Goal: Find specific page/section: Find specific page/section

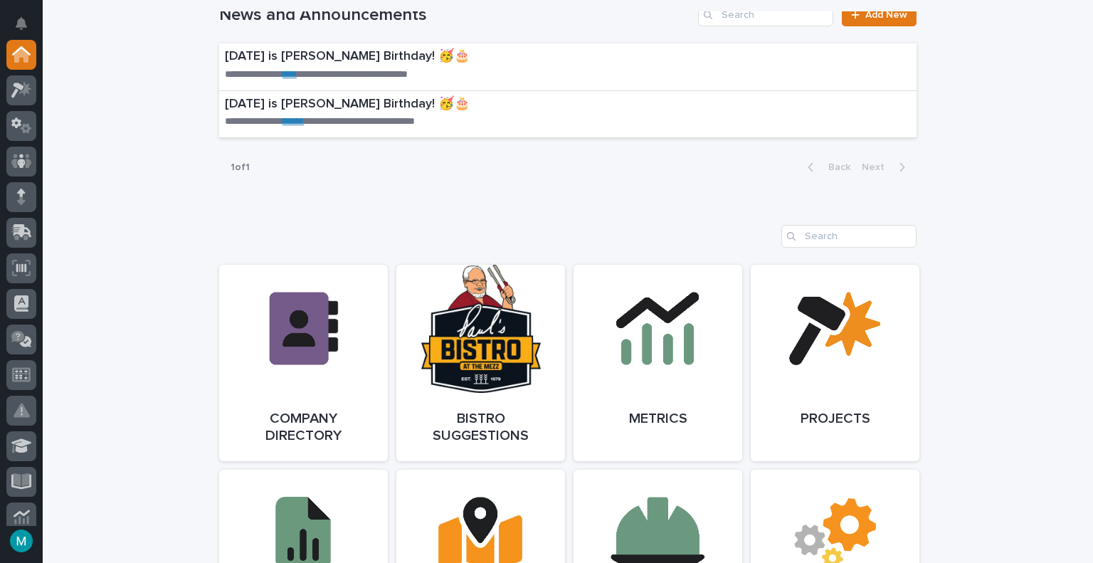
scroll to position [994, 0]
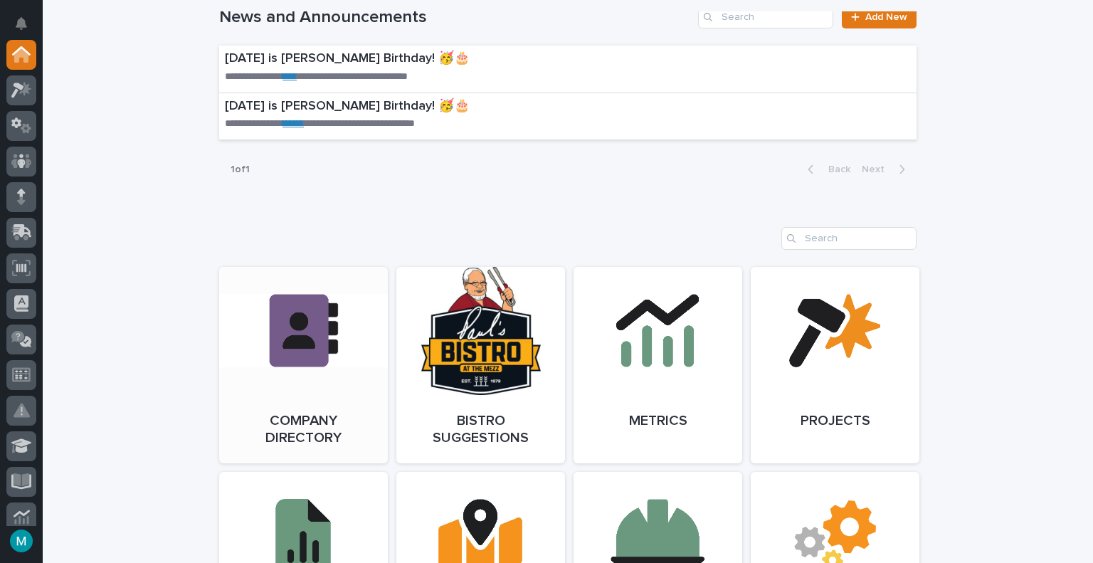
click at [307, 376] on link "Open Link" at bounding box center [303, 365] width 169 height 196
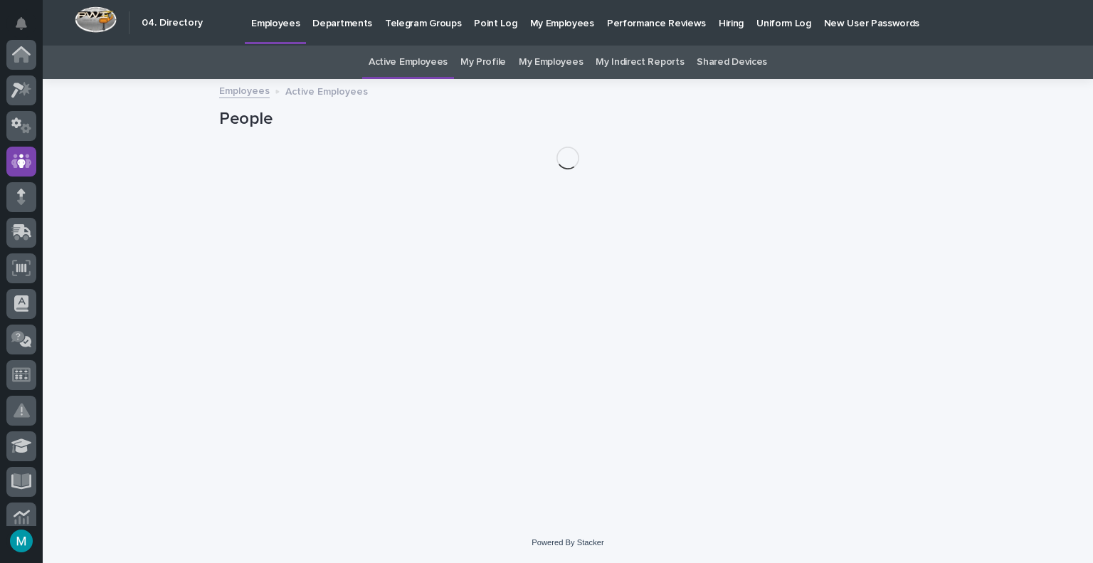
scroll to position [107, 0]
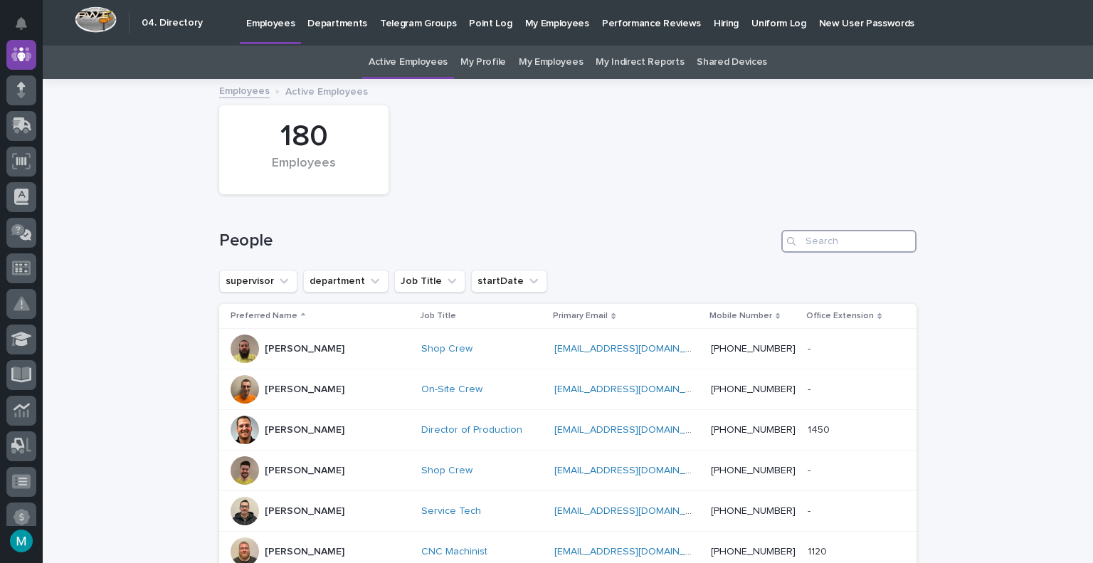
click at [831, 240] on input "Search" at bounding box center [848, 241] width 135 height 23
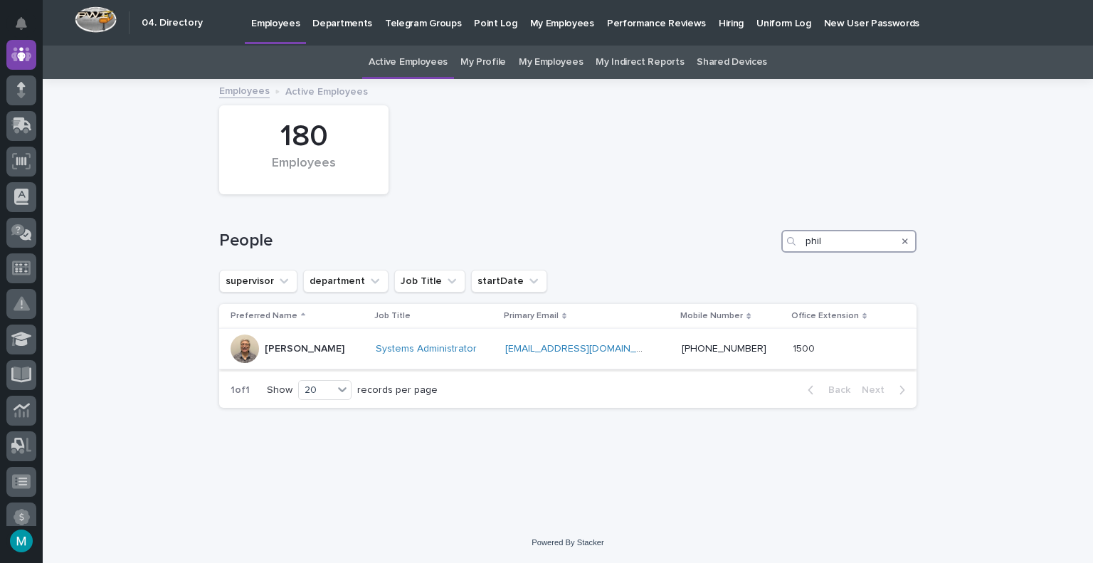
type input "phil"
click at [293, 352] on p "[PERSON_NAME]" at bounding box center [305, 349] width 80 height 12
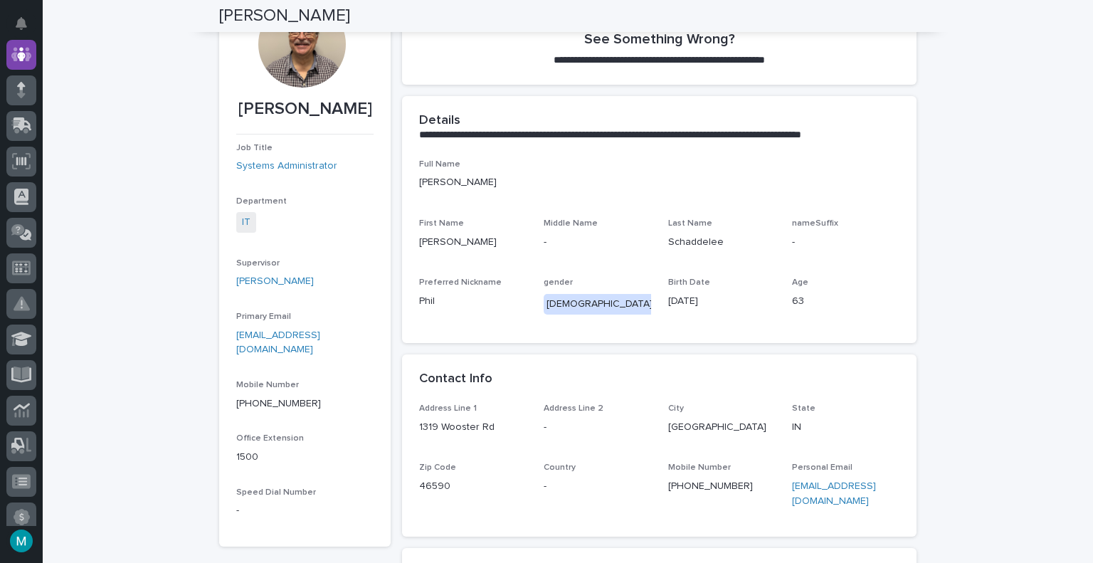
scroll to position [71, 0]
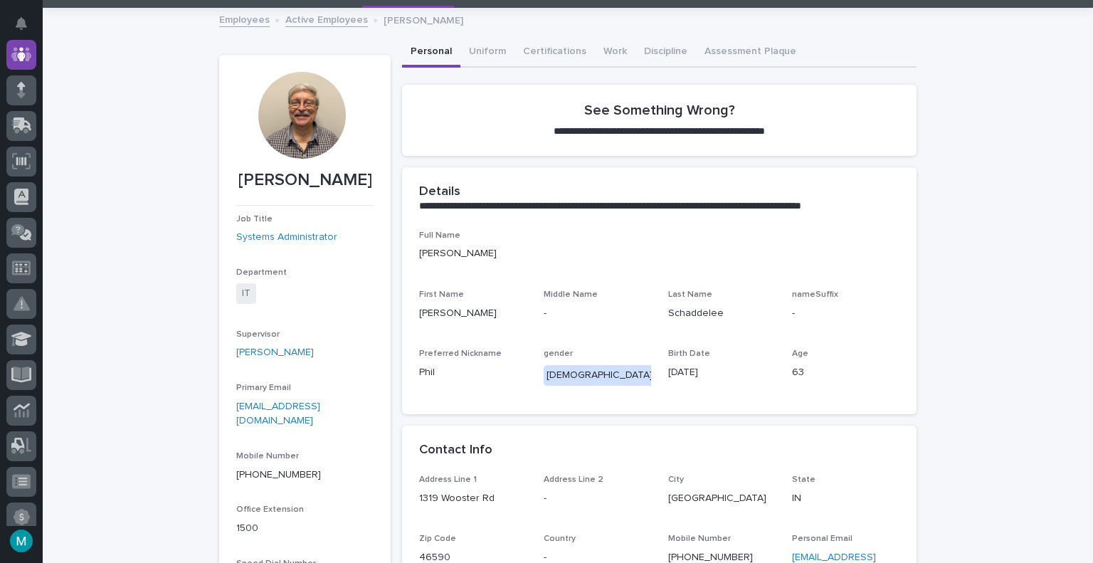
drag, startPoint x: 999, startPoint y: 51, endPoint x: 964, endPoint y: 54, distance: 35.7
click at [999, 51] on div "**********" at bounding box center [568, 409] width 1051 height 801
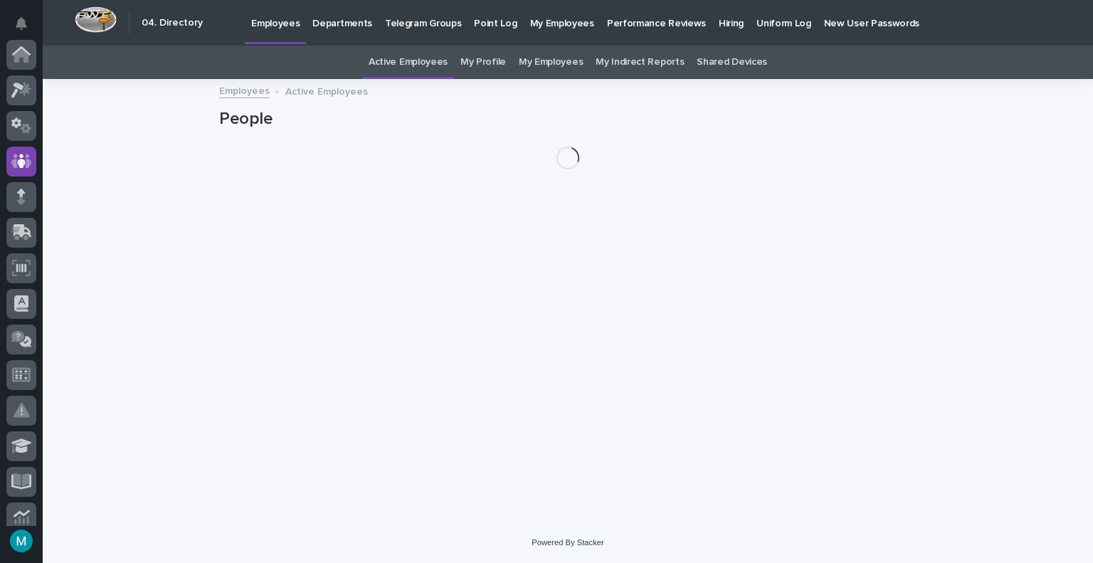
scroll to position [107, 0]
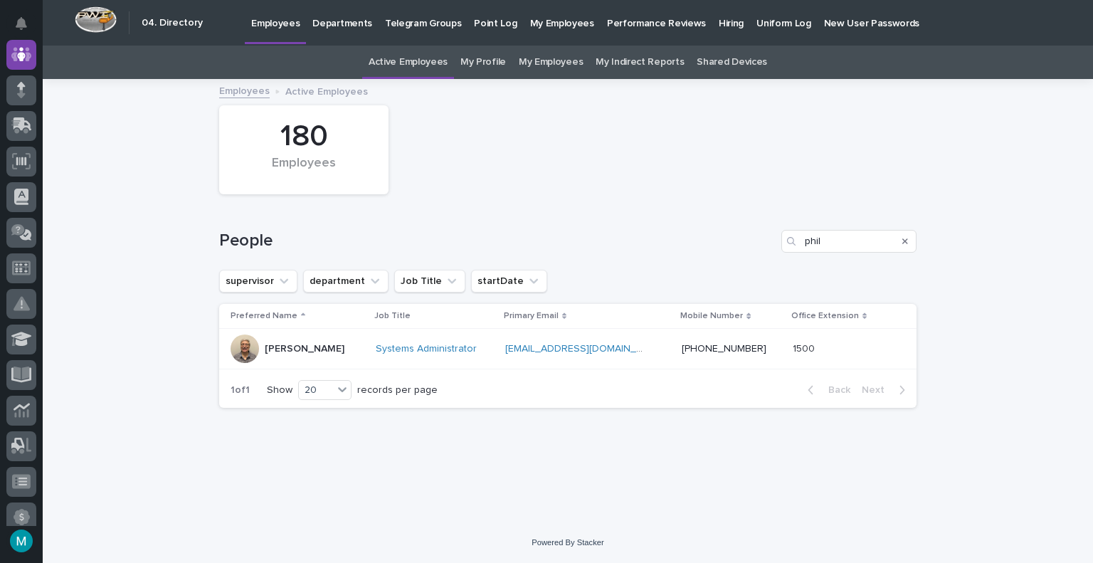
click at [906, 241] on icon "Search" at bounding box center [905, 241] width 6 height 9
click at [761, 182] on div "180 Employees" at bounding box center [568, 149] width 712 height 103
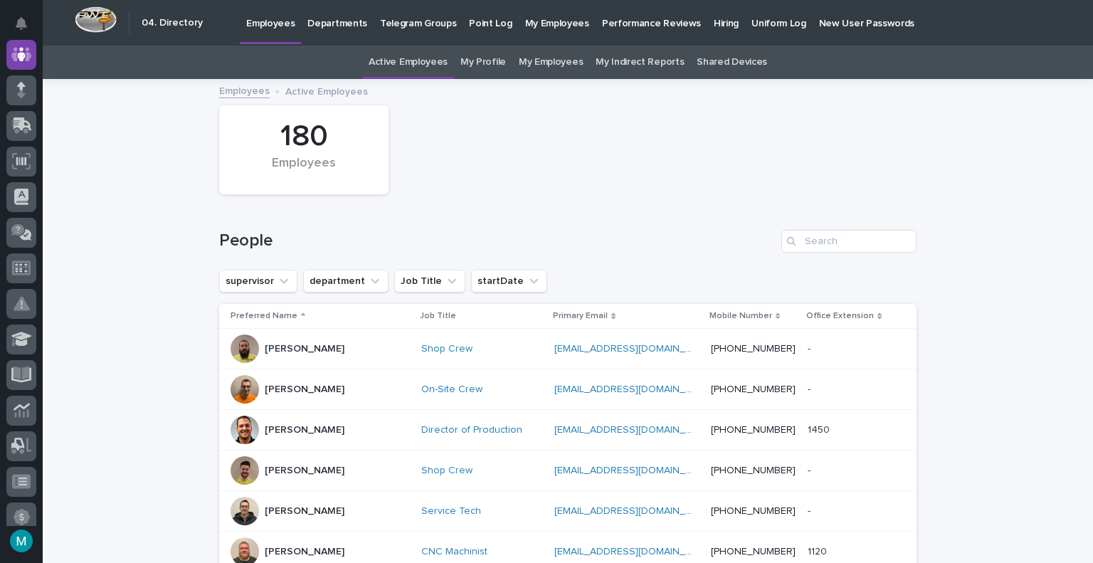
click at [672, 125] on div "180 Employees" at bounding box center [568, 149] width 712 height 103
click at [505, 144] on div "180 Employees" at bounding box center [568, 149] width 712 height 103
